Goal: Find specific page/section: Find specific page/section

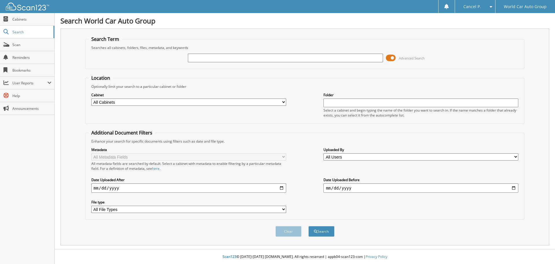
click at [218, 60] on input "text" at bounding box center [285, 58] width 195 height 9
drag, startPoint x: 395, startPoint y: 59, endPoint x: 362, endPoint y: 55, distance: 32.9
click at [394, 59] on span at bounding box center [391, 58] width 10 height 9
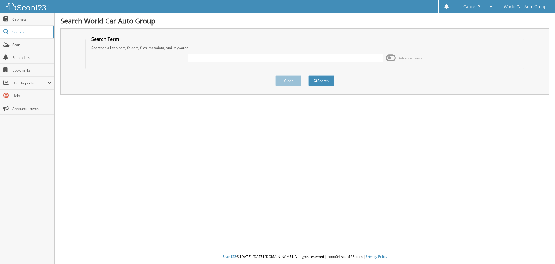
click at [309, 63] on div "Advanced Search" at bounding box center [305, 58] width 433 height 16
click at [308, 61] on input "text" at bounding box center [285, 58] width 195 height 9
type input "217668"
click at [309, 75] on button "Search" at bounding box center [322, 80] width 26 height 11
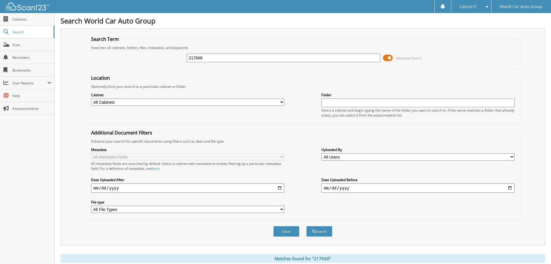
click at [393, 60] on span "Advanced Search" at bounding box center [402, 58] width 39 height 9
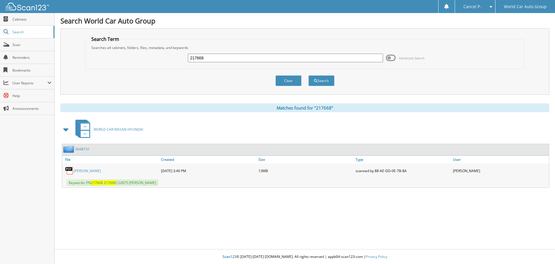
click at [97, 167] on div "NATHALIE GONZALEZ" at bounding box center [110, 171] width 97 height 12
click at [94, 170] on link "NATHALIE GONZALEZ" at bounding box center [87, 170] width 27 height 5
drag, startPoint x: 272, startPoint y: 57, endPoint x: 106, endPoint y: 73, distance: 167.4
click at [106, 73] on form "Search Term Searches all cabinets, folders, files, metadata, and keywords 21766…" at bounding box center [305, 64] width 440 height 56
type input "409738"
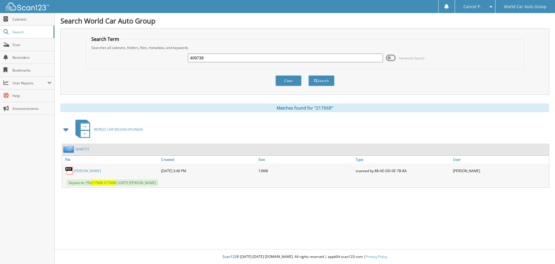
click at [309, 75] on button "Search" at bounding box center [322, 80] width 26 height 11
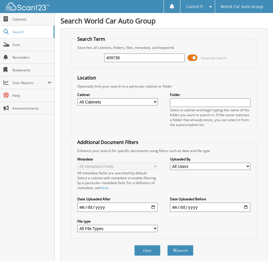
drag, startPoint x: 142, startPoint y: 59, endPoint x: 108, endPoint y: 63, distance: 35.0
click at [108, 63] on div "409738 Advanced Search" at bounding box center [163, 58] width 179 height 16
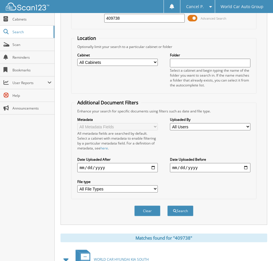
scroll to position [115, 0]
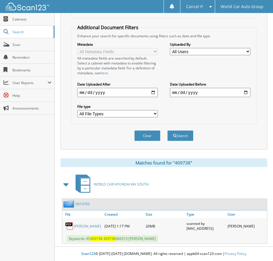
click at [81, 233] on div "DONALD P SIBBLE 09-09-2025 1:17 PM 20MB" at bounding box center [164, 226] width 205 height 16
click at [78, 227] on link "DONALD P SIBBLE" at bounding box center [87, 226] width 27 height 5
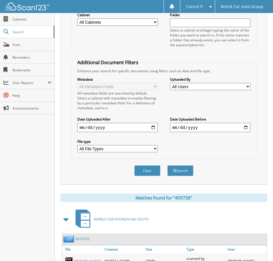
scroll to position [0, 0]
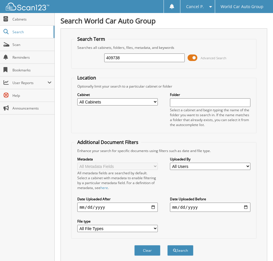
drag, startPoint x: 80, startPoint y: 65, endPoint x: 60, endPoint y: 67, distance: 20.1
click at [60, 67] on div "Search World Car Auto Group Search Term Searches all cabinets, folders, files, …" at bounding box center [164, 188] width 218 height 376
type input "545312"
click at [167, 245] on button "Search" at bounding box center [180, 250] width 26 height 11
click at [191, 56] on span at bounding box center [192, 58] width 10 height 9
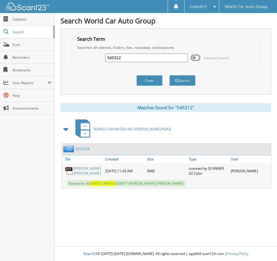
click at [84, 174] on link "[PERSON_NAME] [PERSON_NAME]" at bounding box center [88, 171] width 29 height 10
